Goal: Task Accomplishment & Management: Use online tool/utility

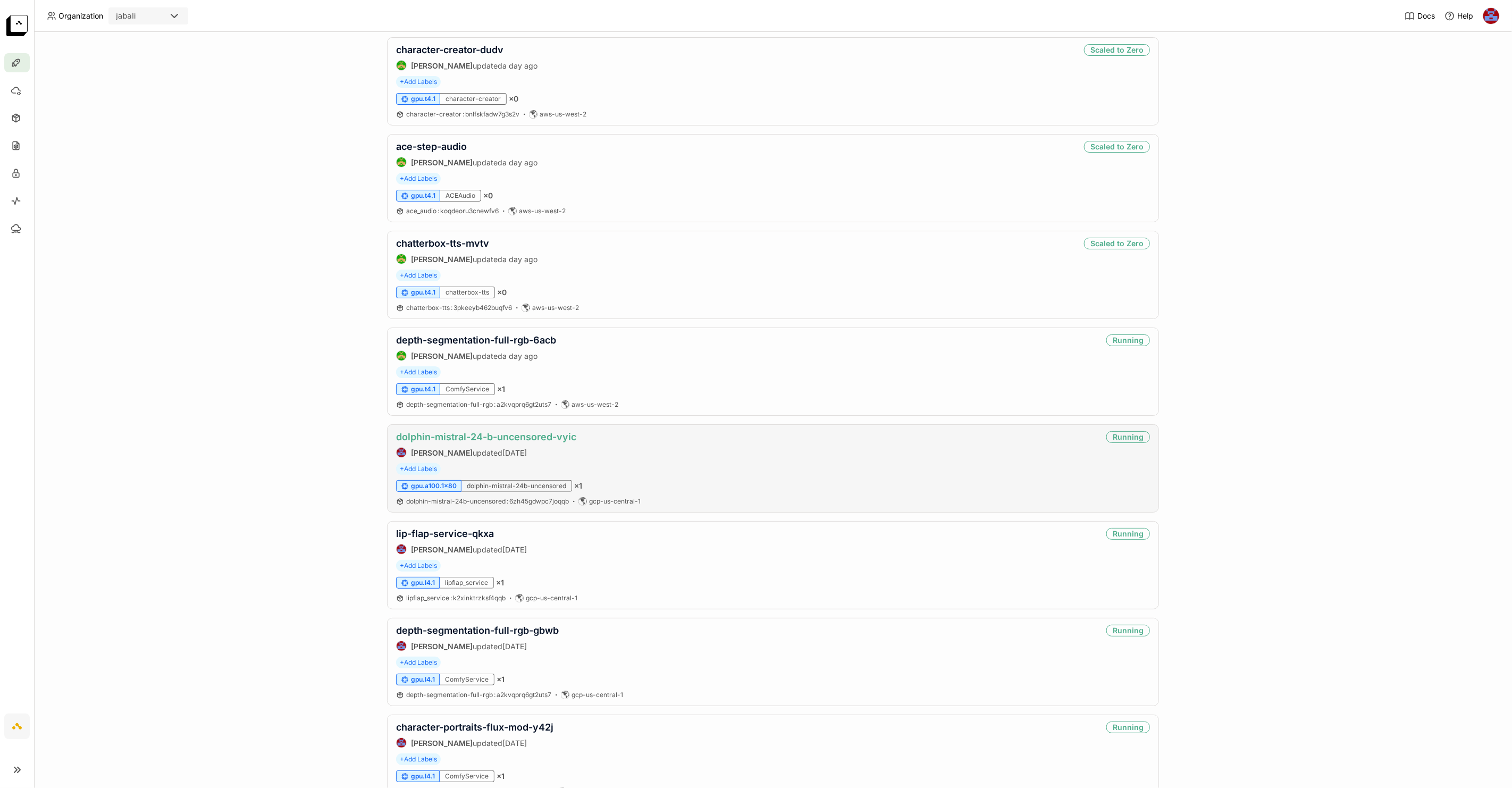
scroll to position [109, 0]
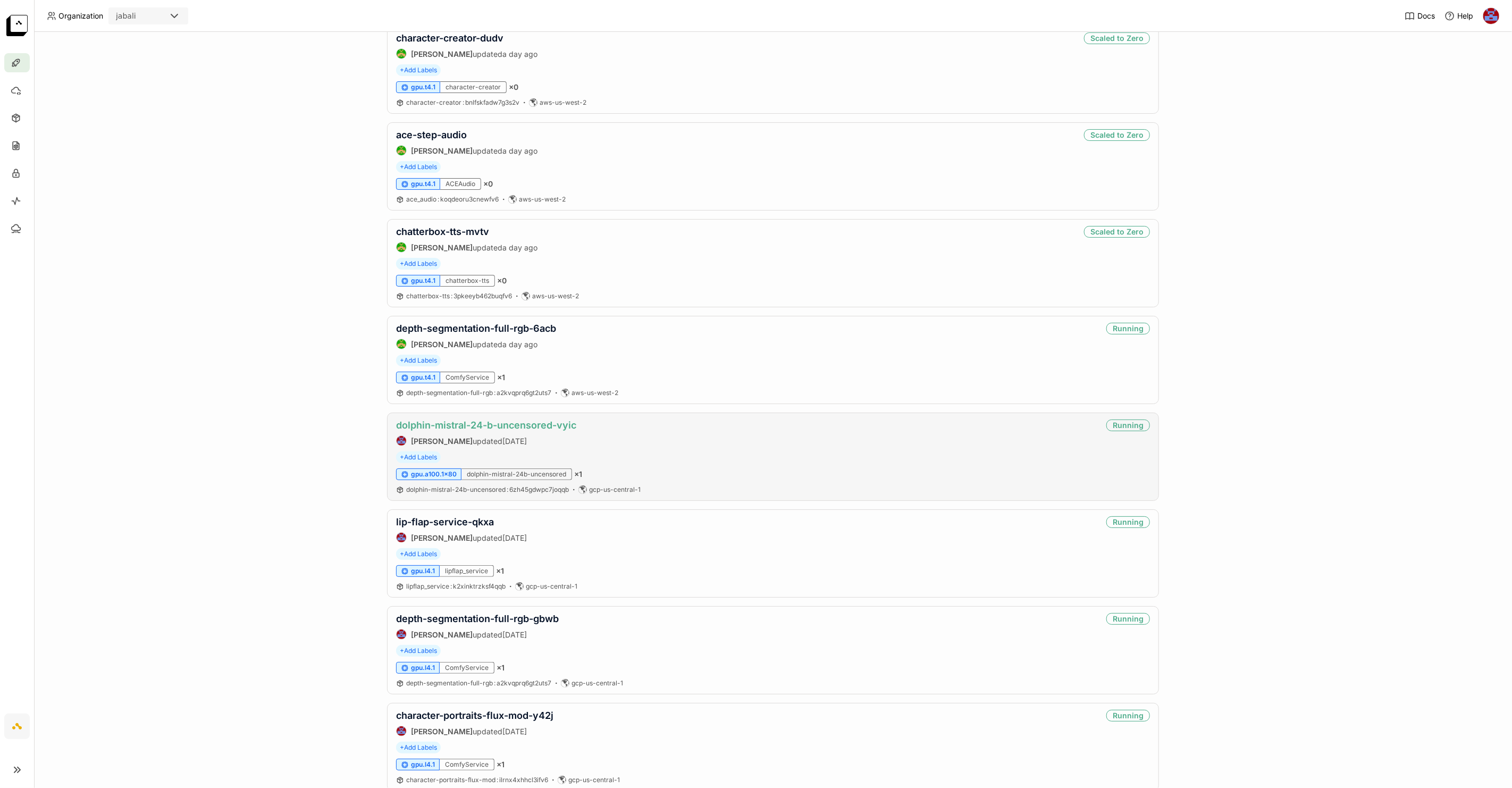
click at [501, 431] on link "dolphin-mistral-24-b-uncensored-vyic" at bounding box center [486, 425] width 180 height 11
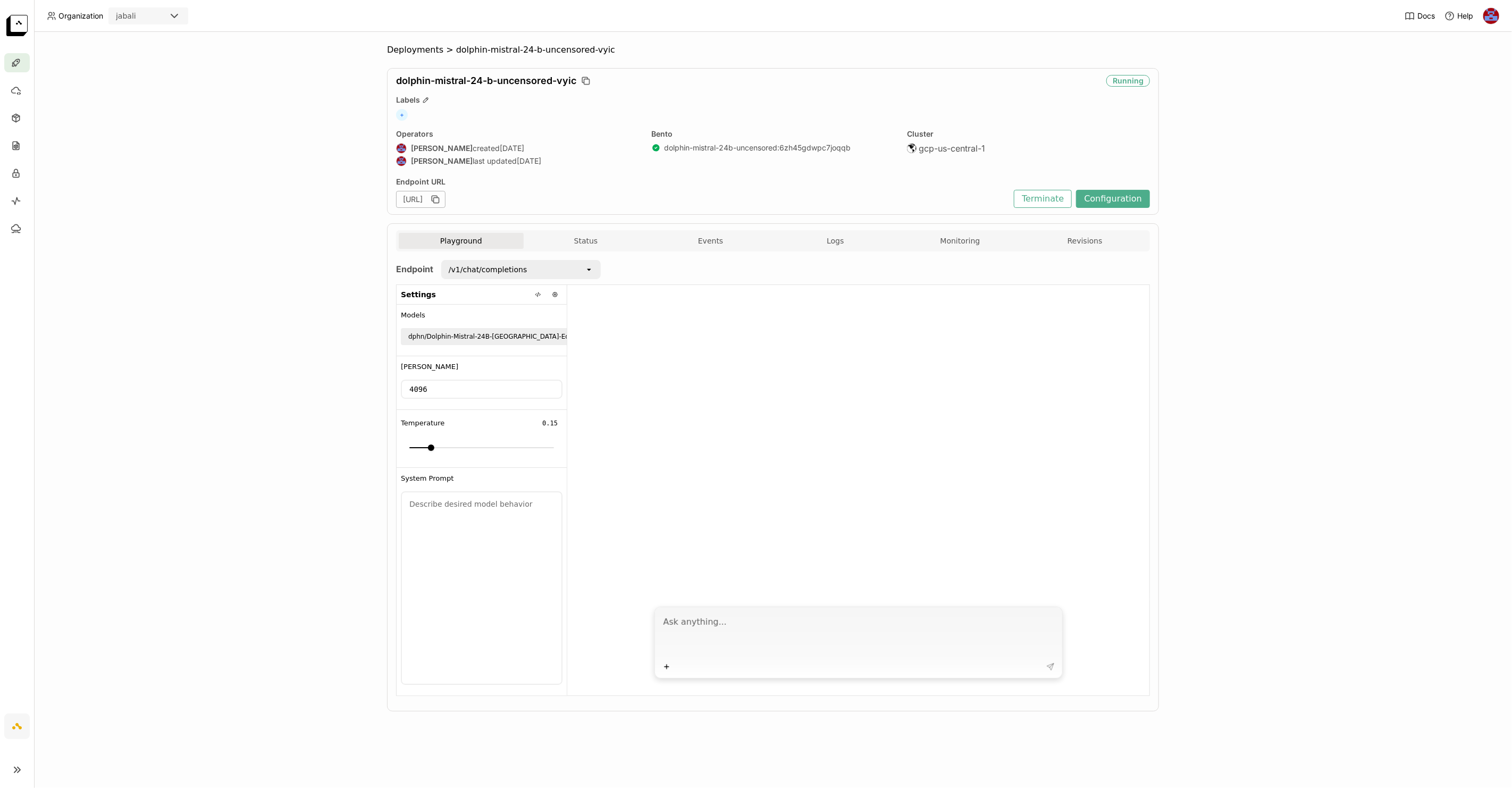
click at [218, 218] on div "Deployments > dolphin-mistral-24-b-uncensored-vyic dolphin-mistral-24-b-uncenso…" at bounding box center [773, 410] width 1478 height 756
click at [578, 243] on button "Status" at bounding box center [586, 241] width 125 height 16
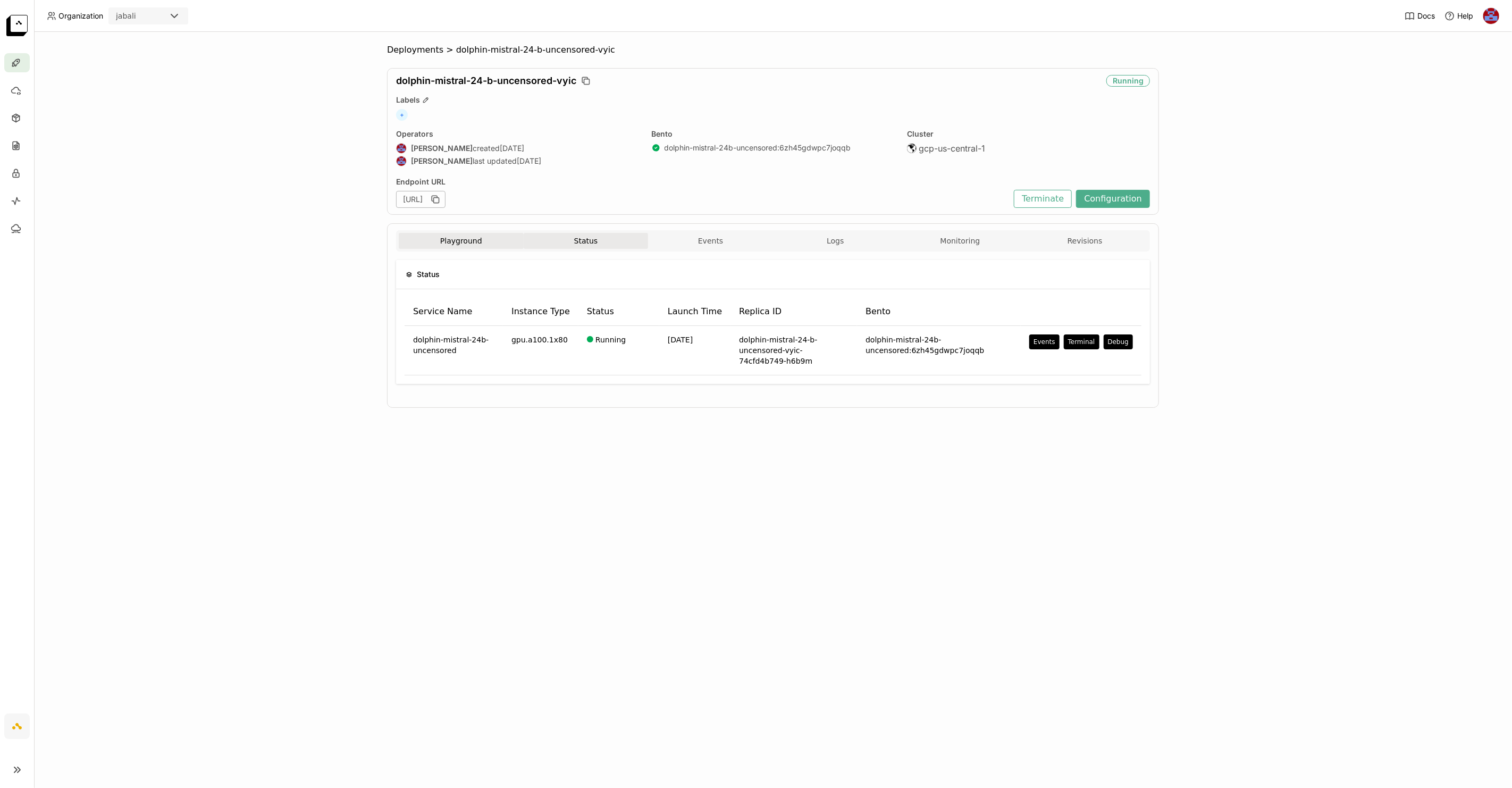
click at [480, 241] on button "Playground" at bounding box center [461, 241] width 125 height 16
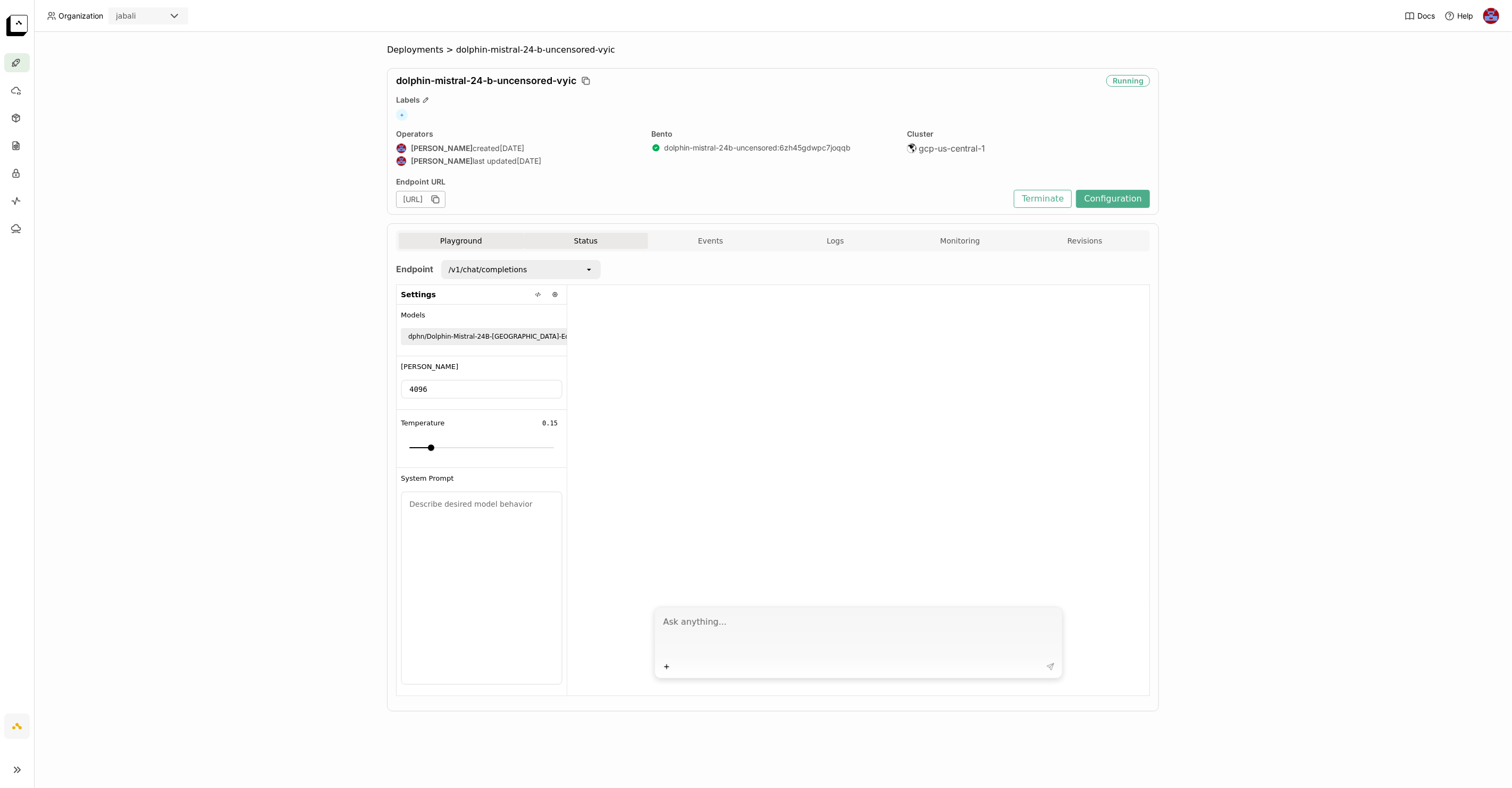
click at [556, 237] on button "Status" at bounding box center [586, 241] width 125 height 16
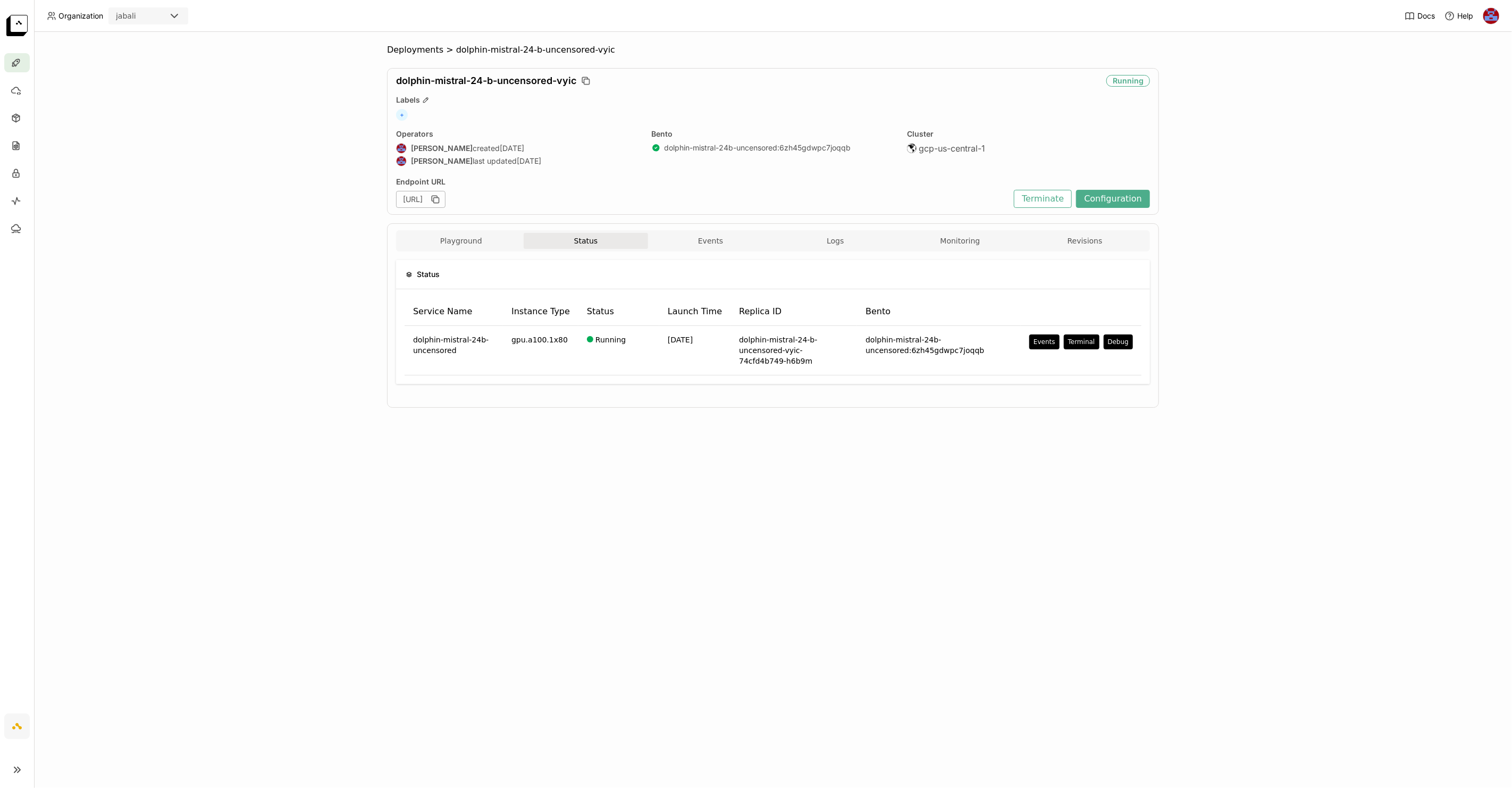
click at [454, 252] on div "Status Service Name Instance Type Status Launch Time Replica ID Bento dolphin-m…" at bounding box center [773, 326] width 754 height 150
click at [463, 238] on button "Playground" at bounding box center [461, 241] width 125 height 16
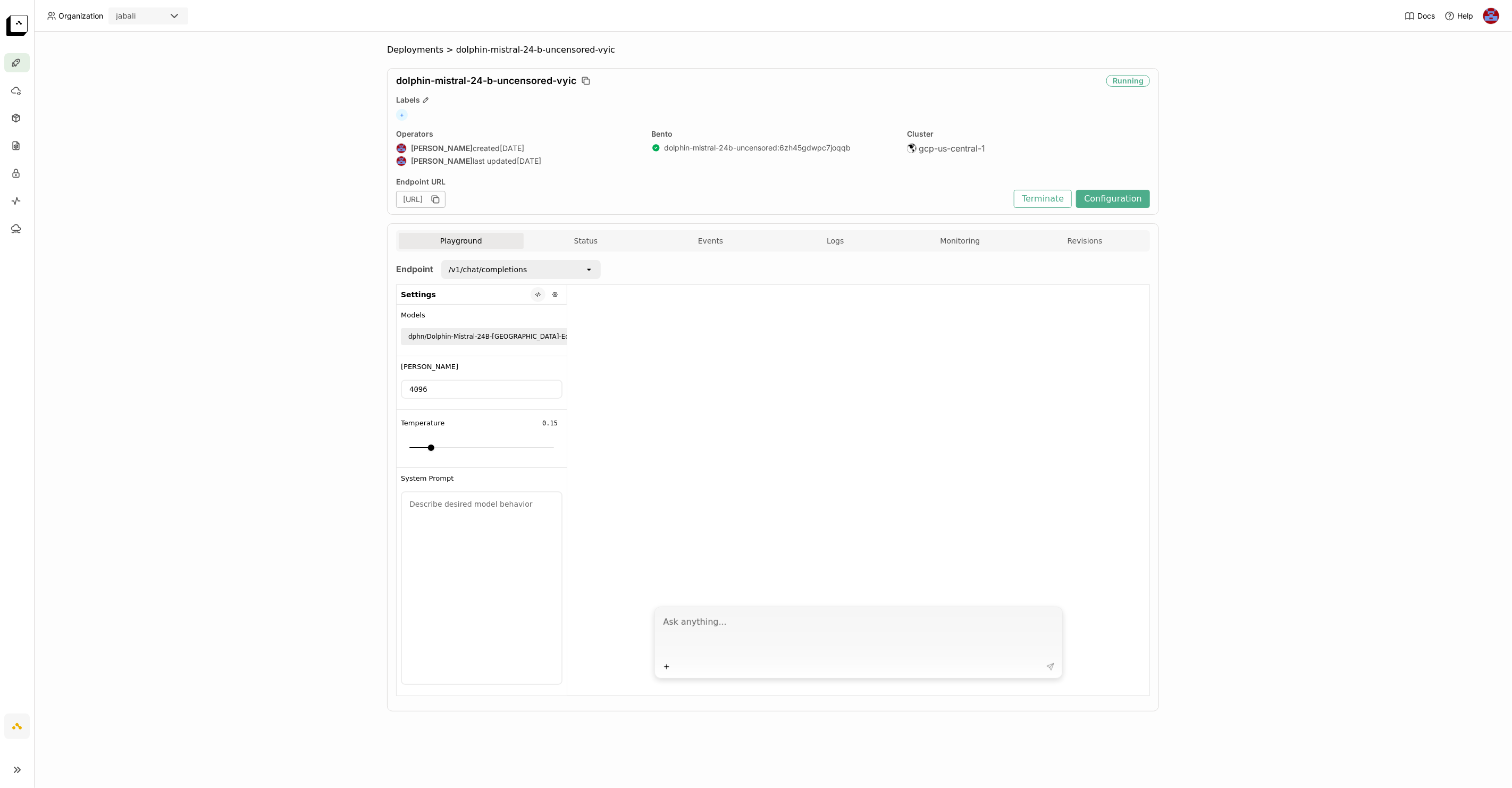
click at [539, 291] on icon at bounding box center [538, 294] width 6 height 6
click at [623, 348] on span at bounding box center [621, 352] width 11 height 11
click at [615, 346] on input "stream" at bounding box center [615, 346] width 0 height 0
click at [623, 348] on span at bounding box center [621, 352] width 11 height 11
click at [615, 346] on input "stream" at bounding box center [615, 346] width 0 height 0
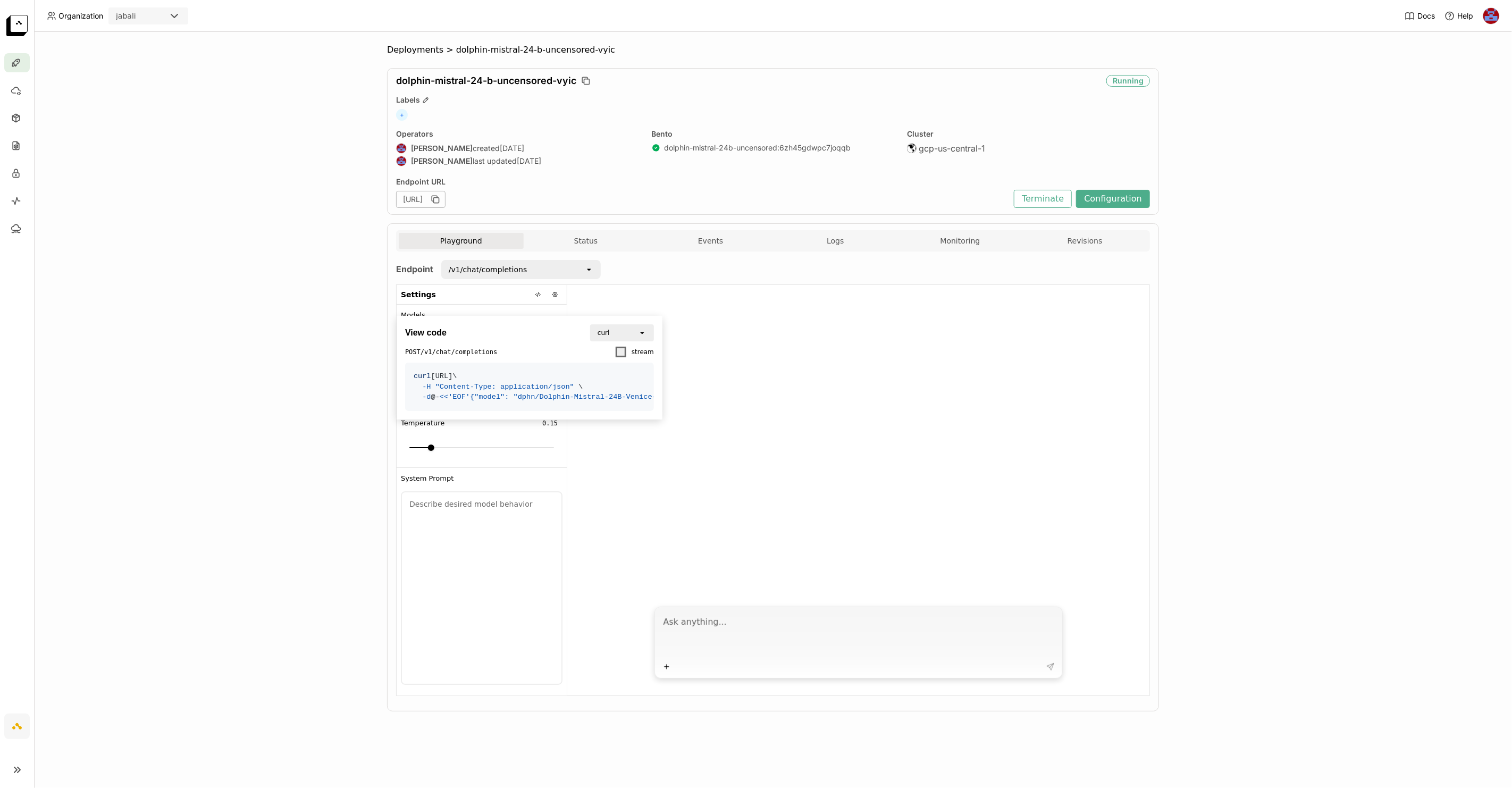
click at [623, 348] on span at bounding box center [621, 352] width 11 height 11
click at [615, 346] on input "stream" at bounding box center [615, 346] width 0 height 0
click at [650, 368] on div at bounding box center [644, 372] width 13 height 13
click at [647, 369] on div at bounding box center [644, 372] width 13 height 13
click at [635, 325] on div "curl" at bounding box center [615, 332] width 47 height 15
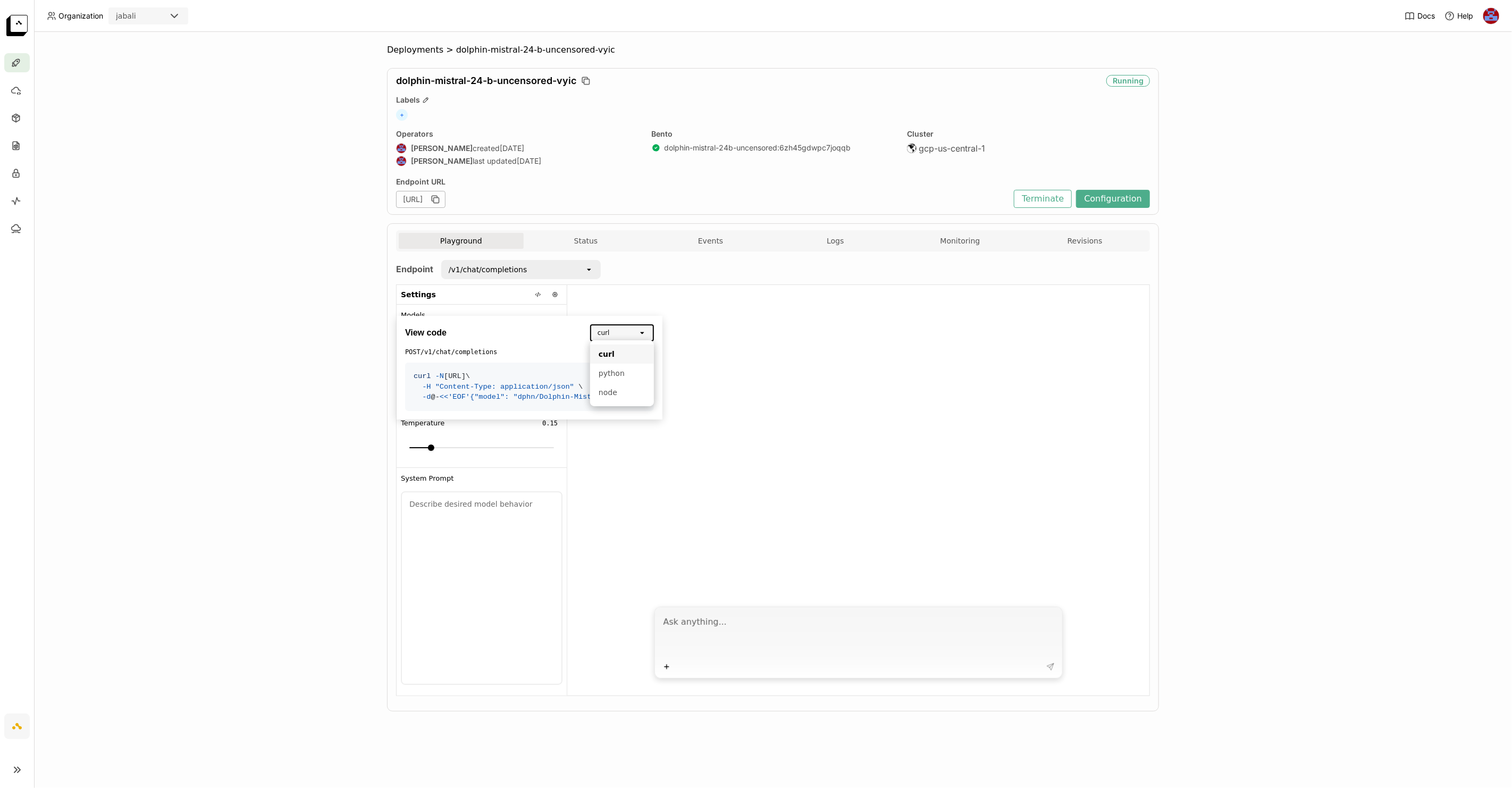
click at [631, 331] on div "curl" at bounding box center [615, 332] width 47 height 15
click at [627, 349] on label "stream" at bounding box center [634, 352] width 39 height 13
click at [615, 346] on input "stream" at bounding box center [615, 346] width 0 height 0
click at [646, 369] on icon at bounding box center [644, 372] width 6 height 6
click at [844, 242] on button "Logs" at bounding box center [835, 241] width 125 height 16
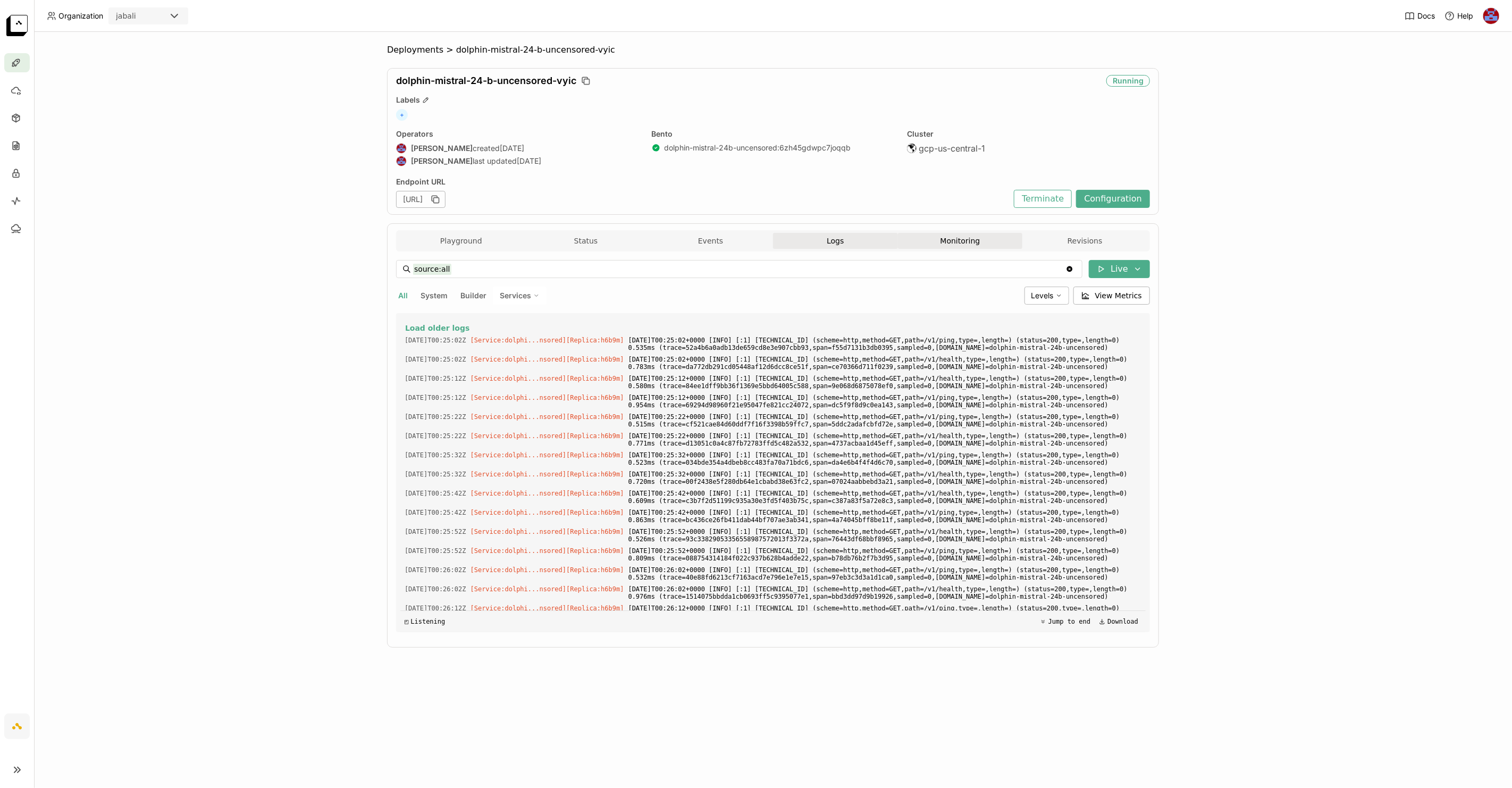
scroll to position [2070, 0]
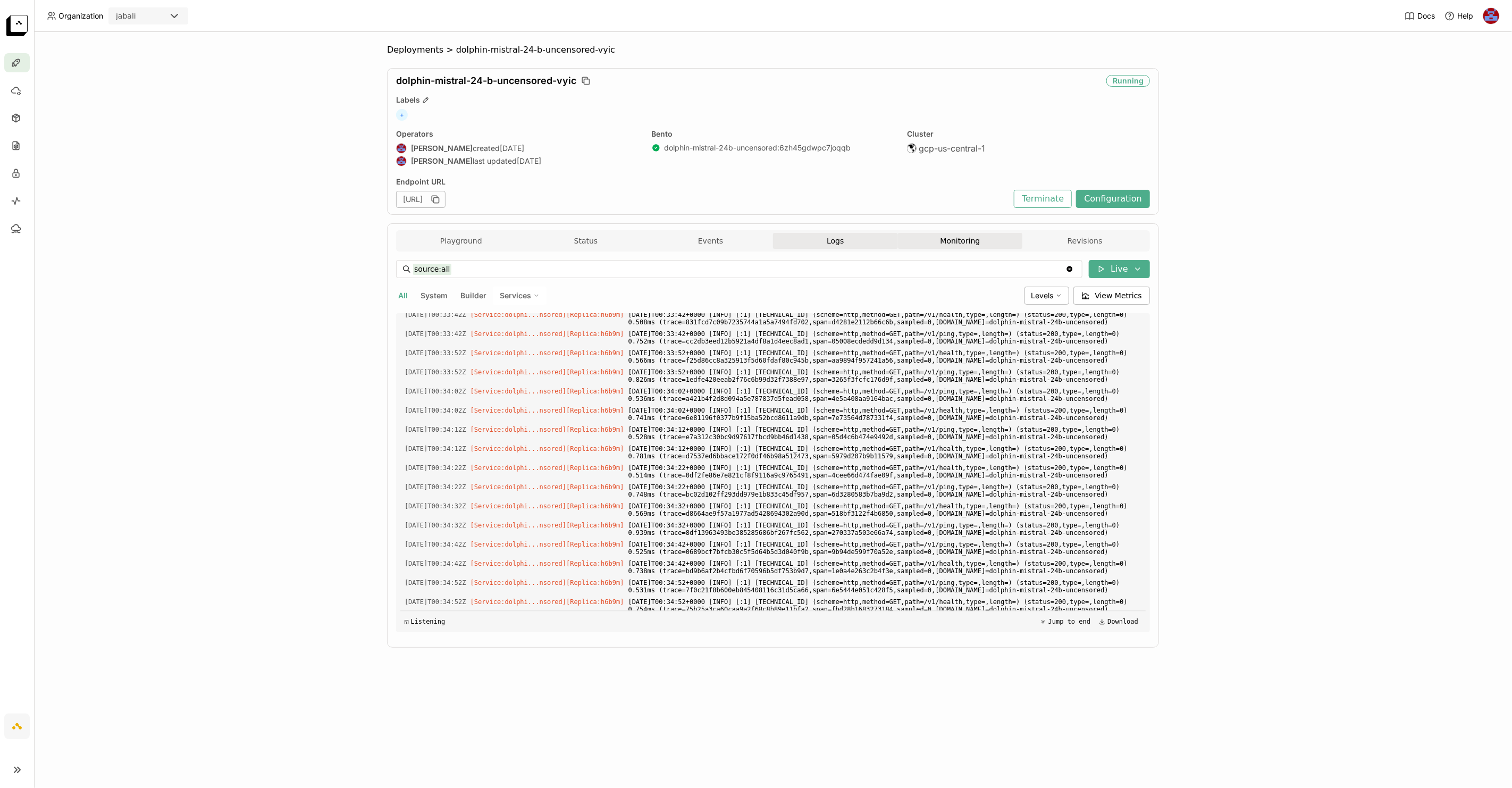
click at [957, 238] on button "Monitoring" at bounding box center [960, 241] width 125 height 16
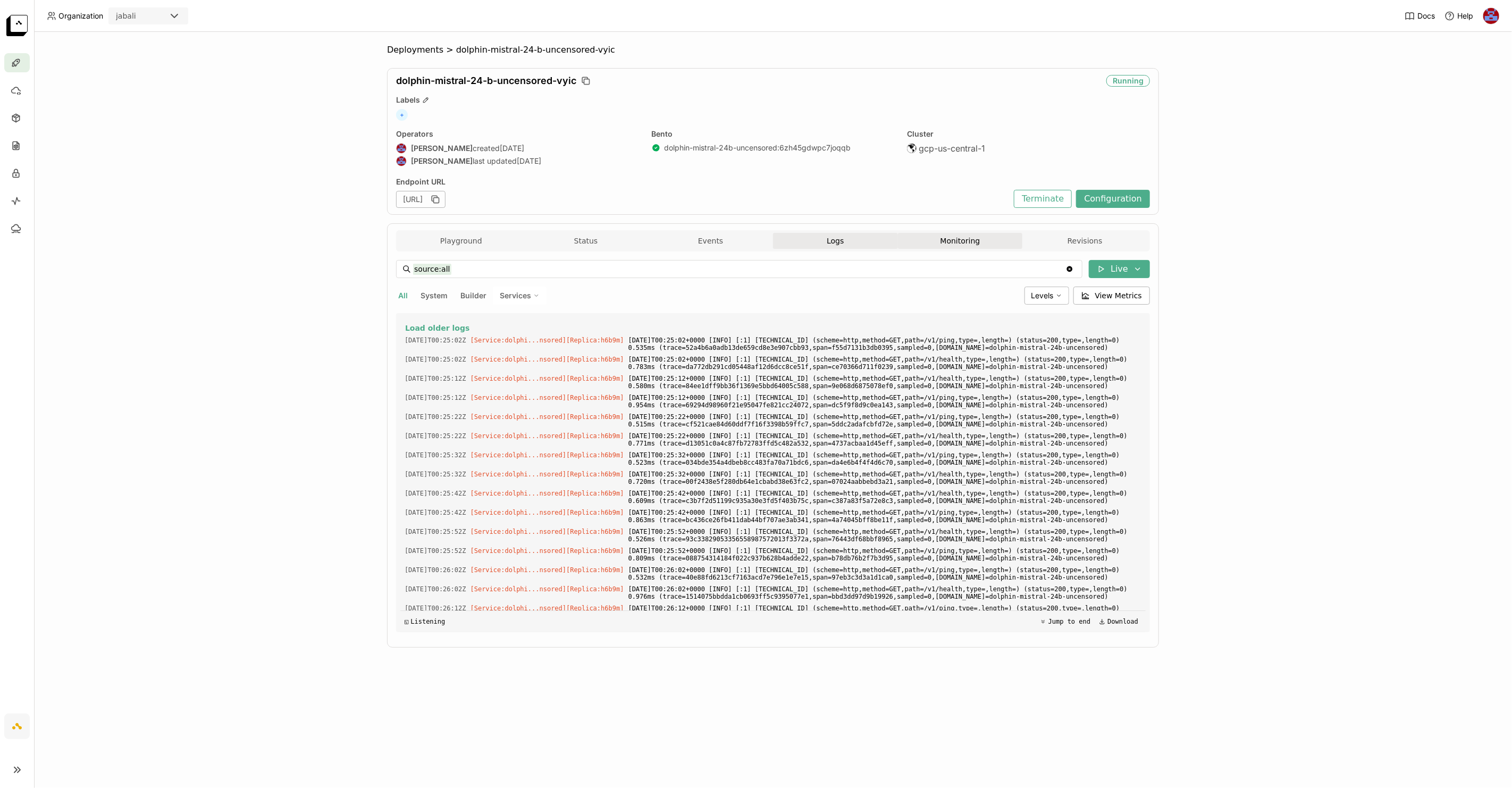
scroll to position [9, 9]
